Goal: Find specific page/section: Find specific page/section

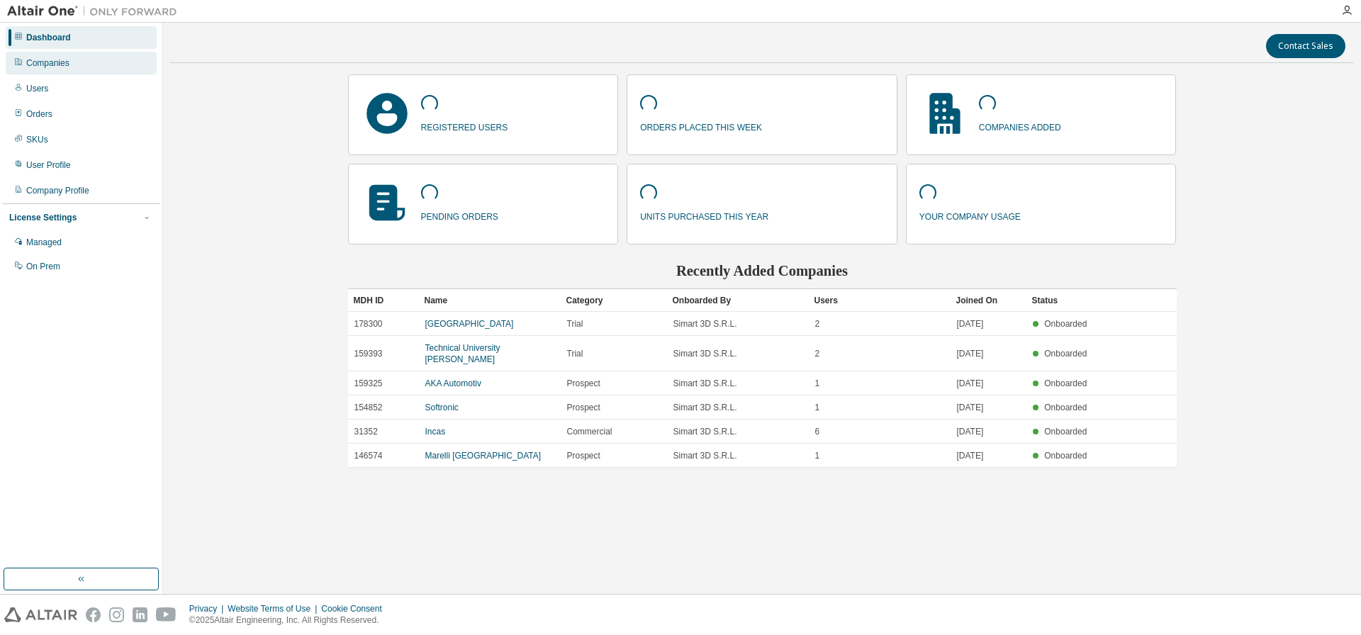
click at [44, 58] on div "Companies" at bounding box center [47, 62] width 43 height 11
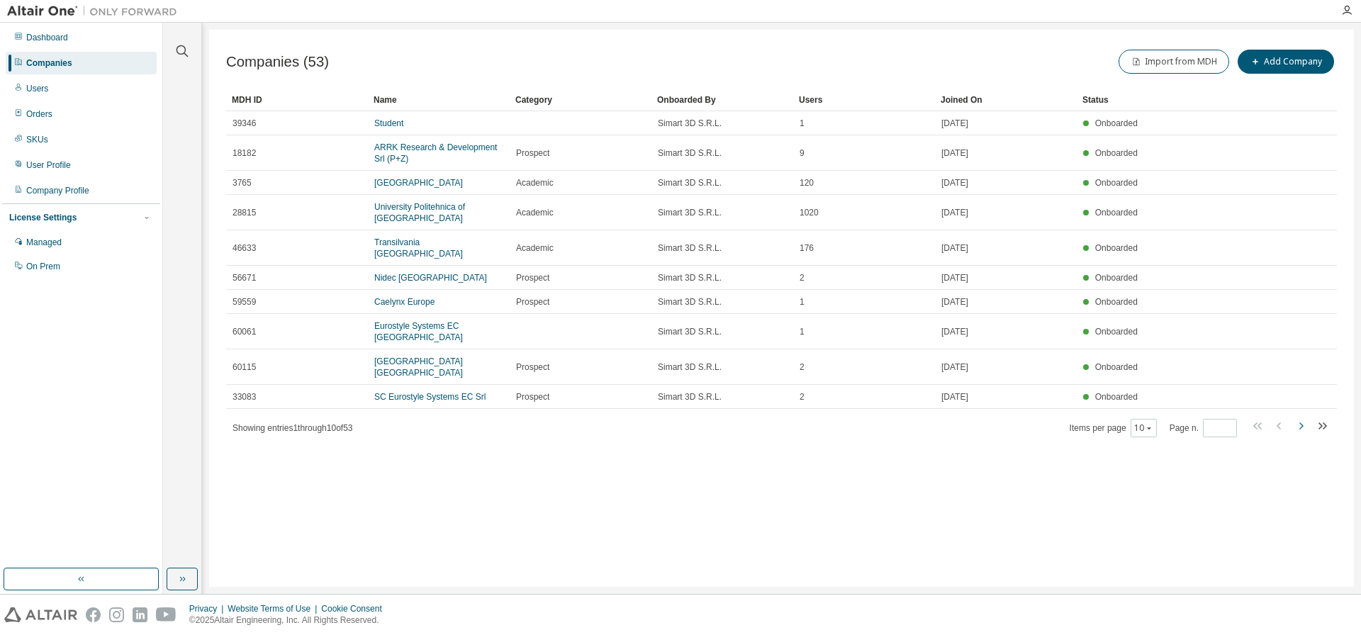
click at [1305, 425] on icon "button" at bounding box center [1300, 425] width 17 height 17
type input "*"
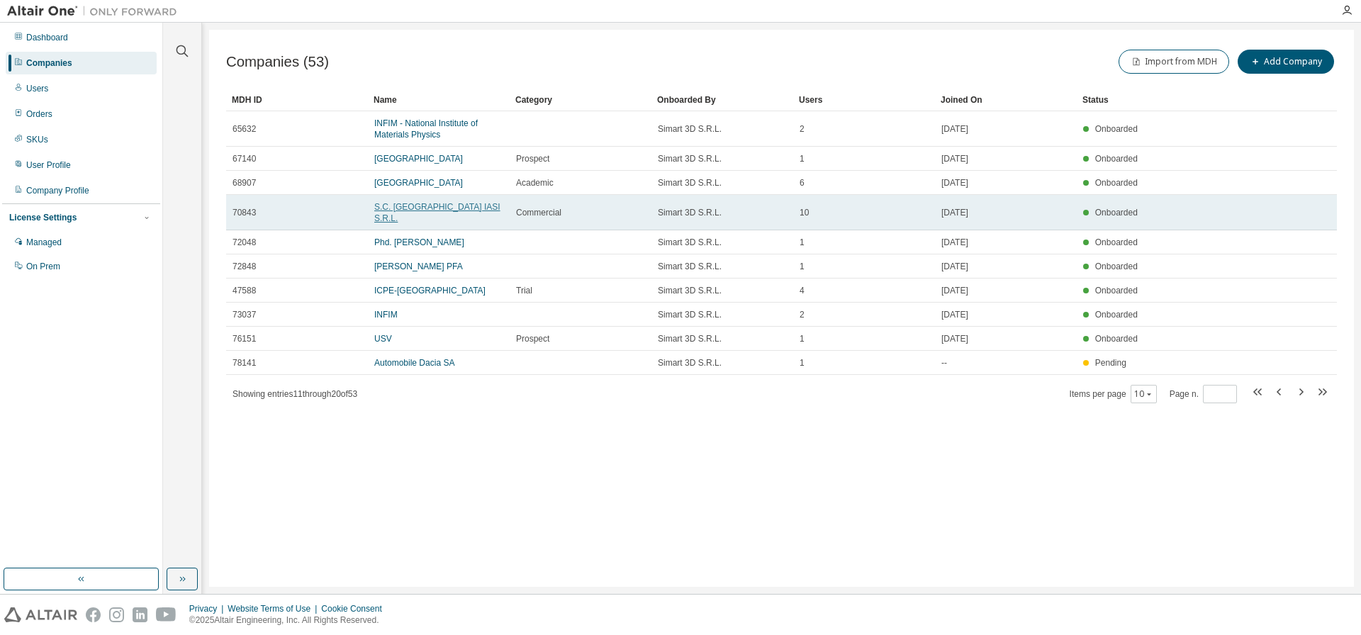
click at [400, 206] on link "S.C. [GEOGRAPHIC_DATA] IASI S.R.L." at bounding box center [437, 212] width 126 height 21
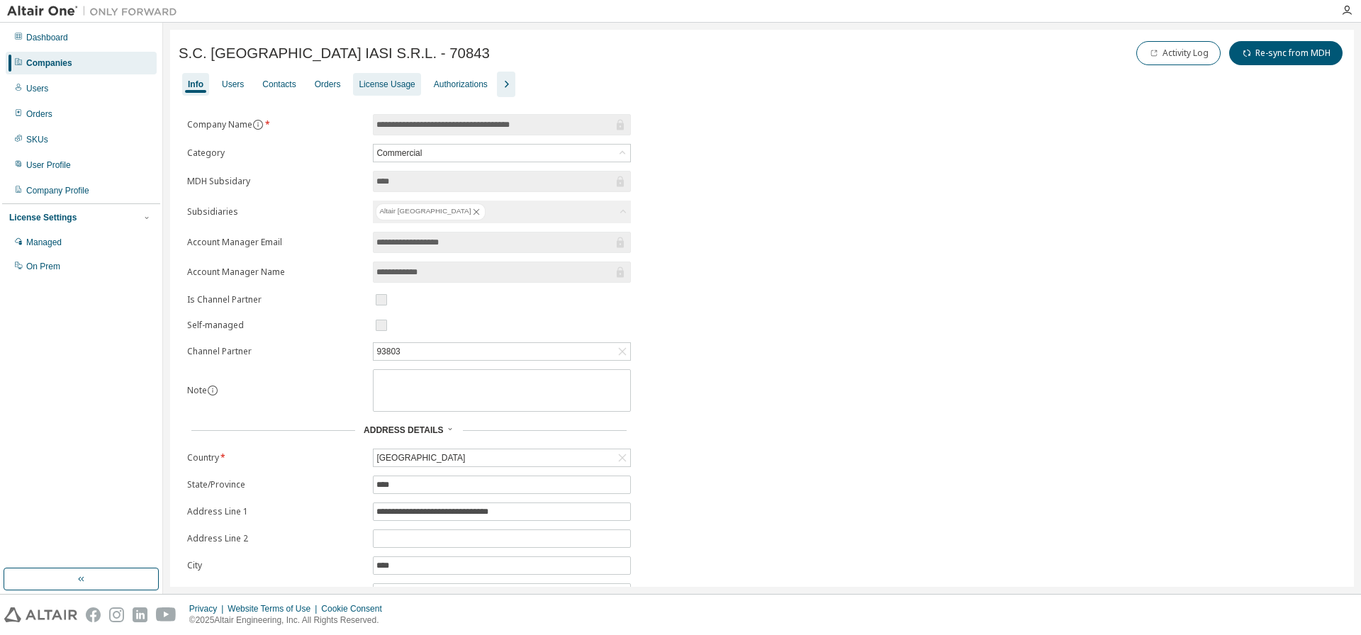
click at [369, 79] on div "License Usage" at bounding box center [387, 84] width 56 height 11
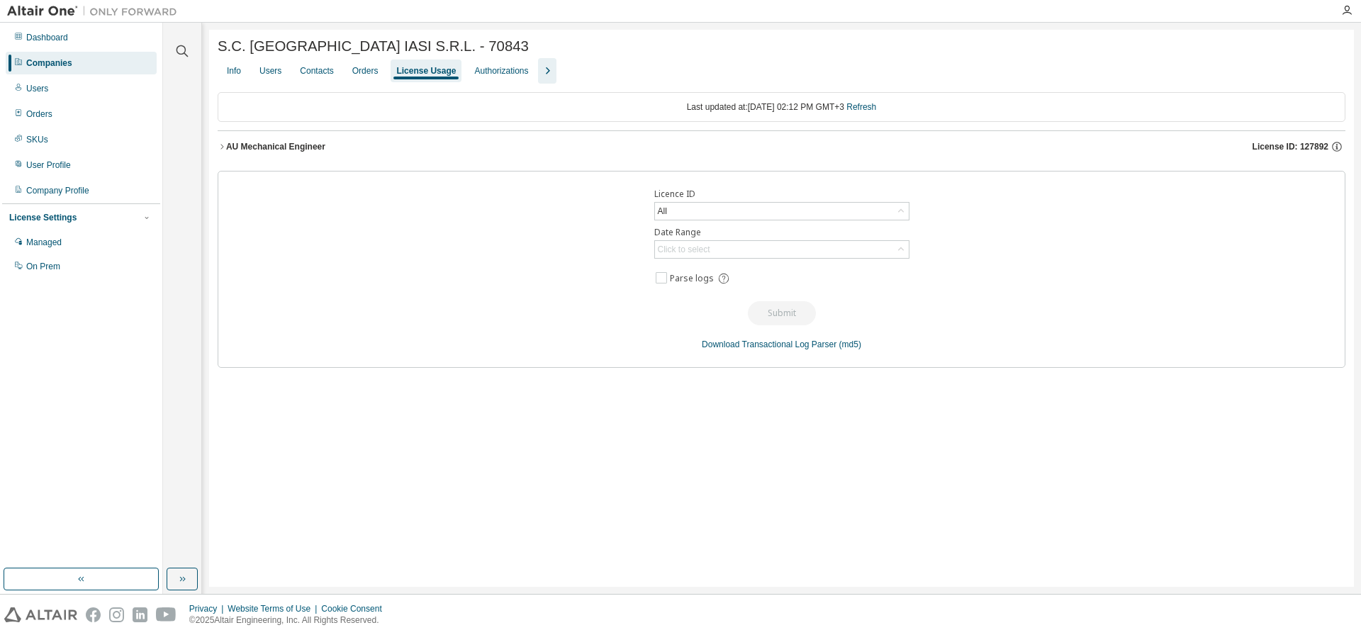
click at [295, 149] on div "AU Mechanical Engineer" at bounding box center [275, 146] width 99 height 11
